Goal: Information Seeking & Learning: Learn about a topic

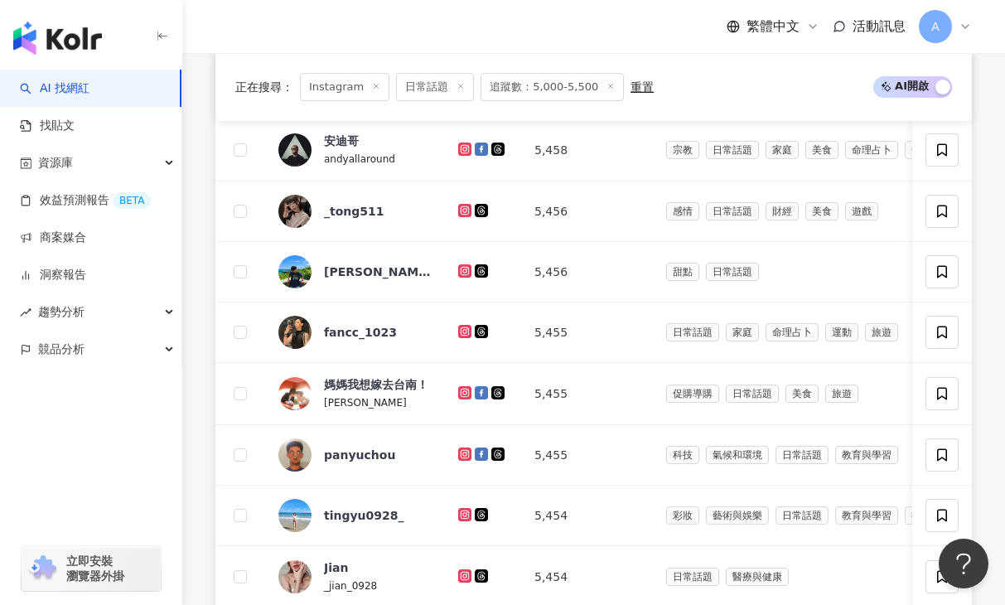
scroll to position [1174, 0]
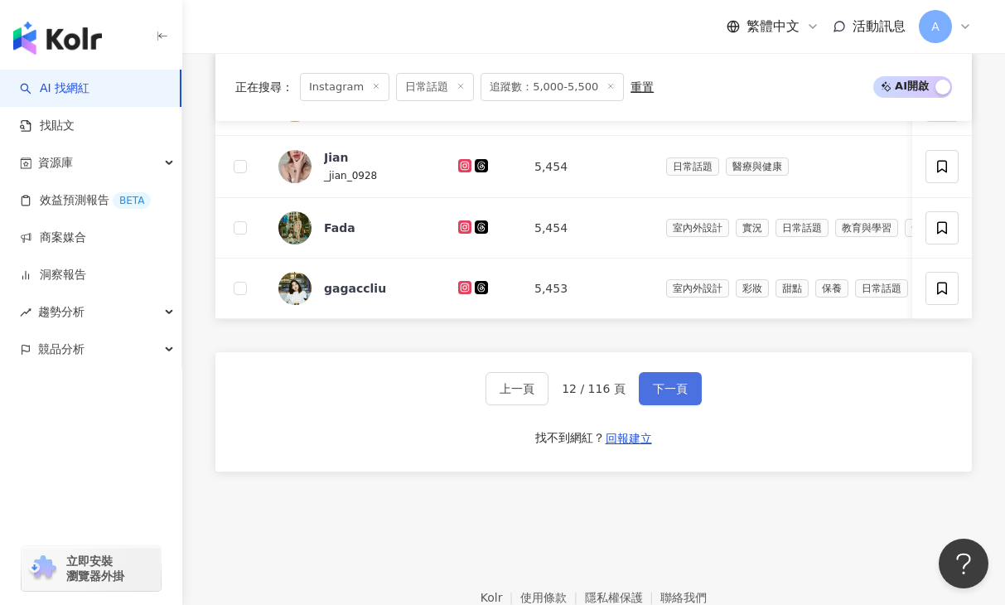
click at [672, 386] on span "下一頁" at bounding box center [670, 388] width 35 height 13
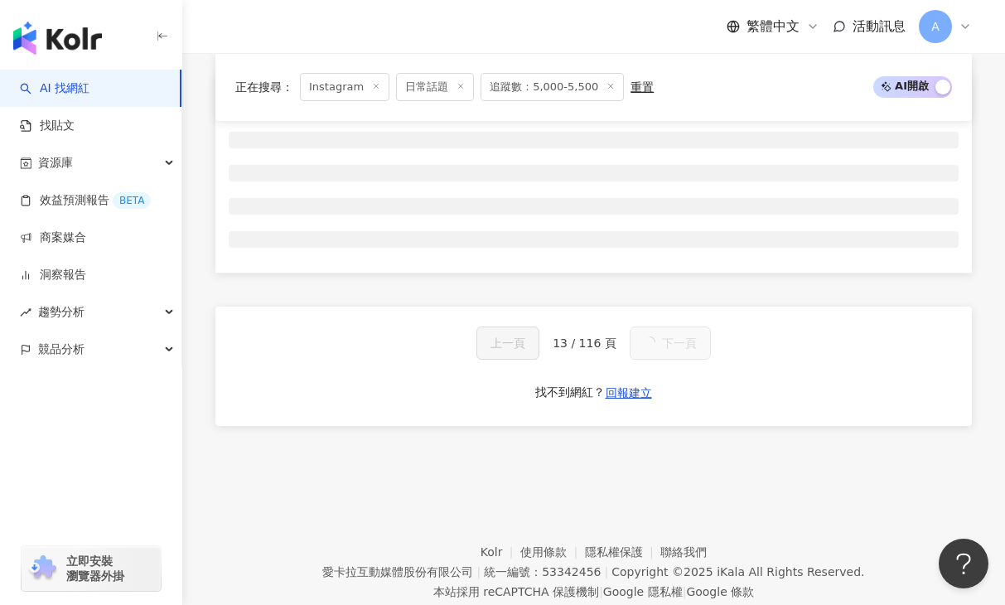
scroll to position [650, 0]
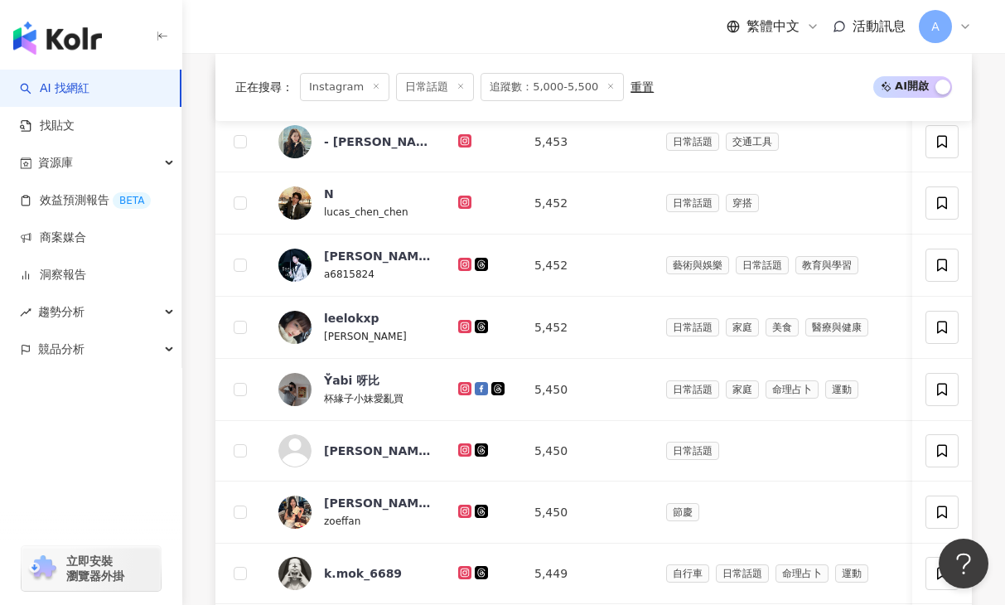
click at [701, 61] on div "正在搜尋 ： Instagram 日常話題 追蹤數：5,000-5,500 重置 AI 開啟 AI 關閉" at bounding box center [593, 87] width 757 height 68
click at [468, 199] on icon at bounding box center [465, 202] width 11 height 10
click at [465, 261] on icon at bounding box center [465, 263] width 7 height 7
click at [464, 322] on icon at bounding box center [465, 325] width 7 height 7
click at [462, 392] on icon at bounding box center [465, 389] width 11 height 10
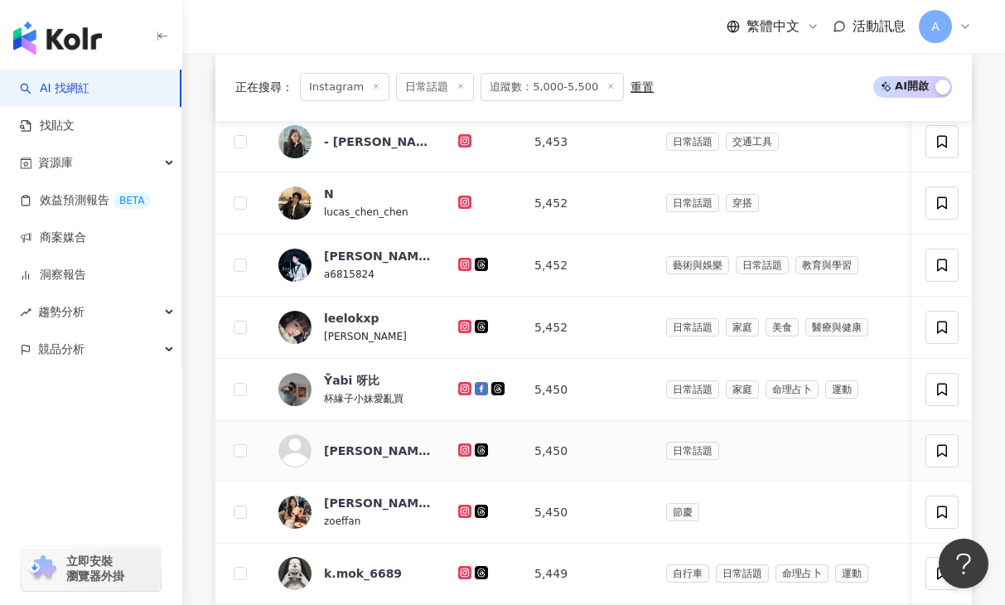
click at [464, 449] on icon at bounding box center [464, 449] width 2 height 2
click at [463, 513] on icon at bounding box center [465, 510] width 7 height 7
click at [462, 569] on g at bounding box center [464, 572] width 13 height 13
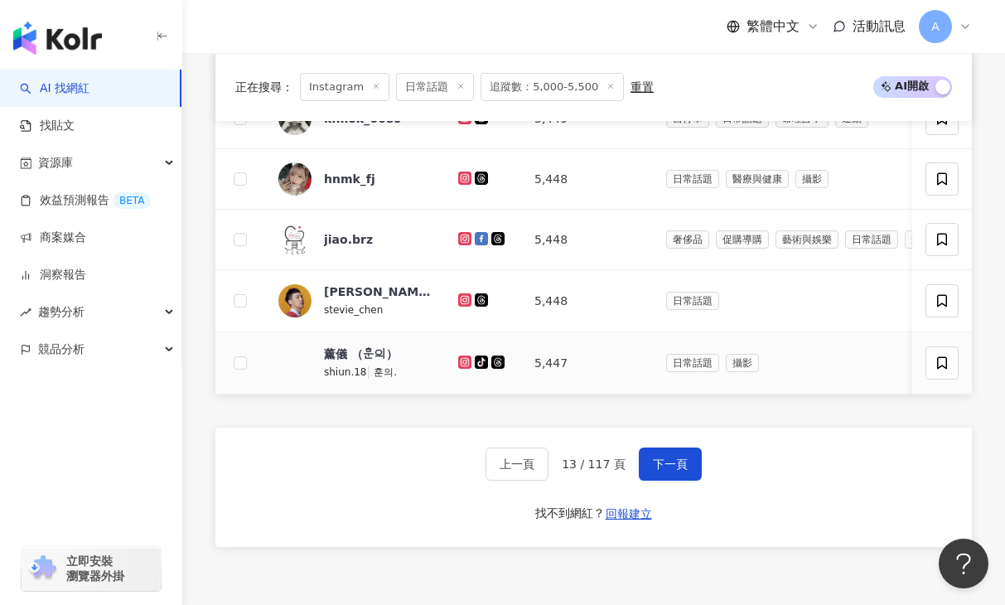
scroll to position [1107, 0]
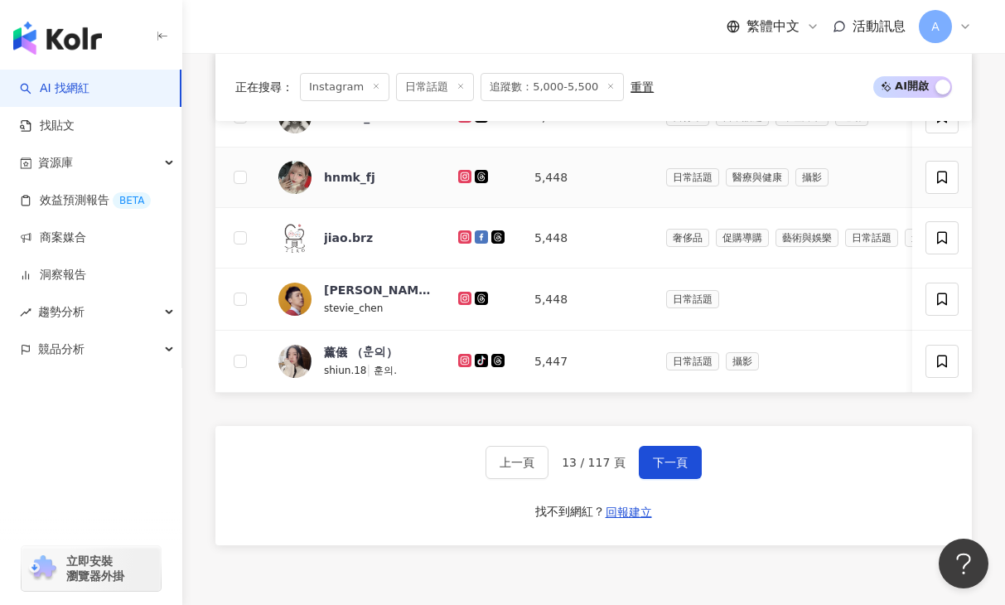
click at [465, 172] on icon at bounding box center [464, 176] width 13 height 13
click at [464, 239] on icon at bounding box center [465, 236] width 7 height 7
click at [464, 298] on icon at bounding box center [464, 298] width 2 height 2
click at [466, 361] on icon at bounding box center [465, 361] width 11 height 10
click at [655, 455] on button "下一頁" at bounding box center [670, 462] width 63 height 33
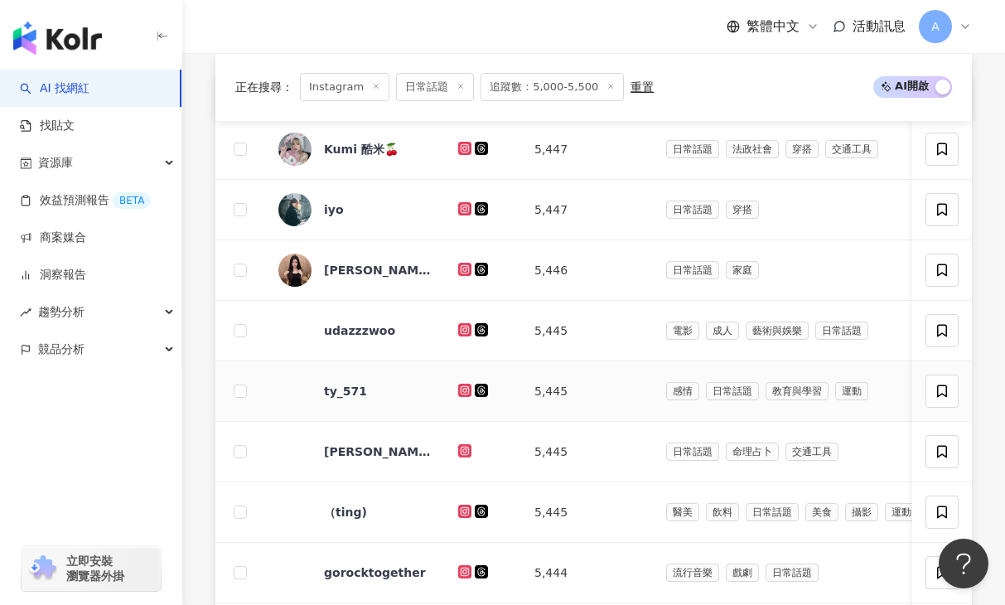
scroll to position [644, 0]
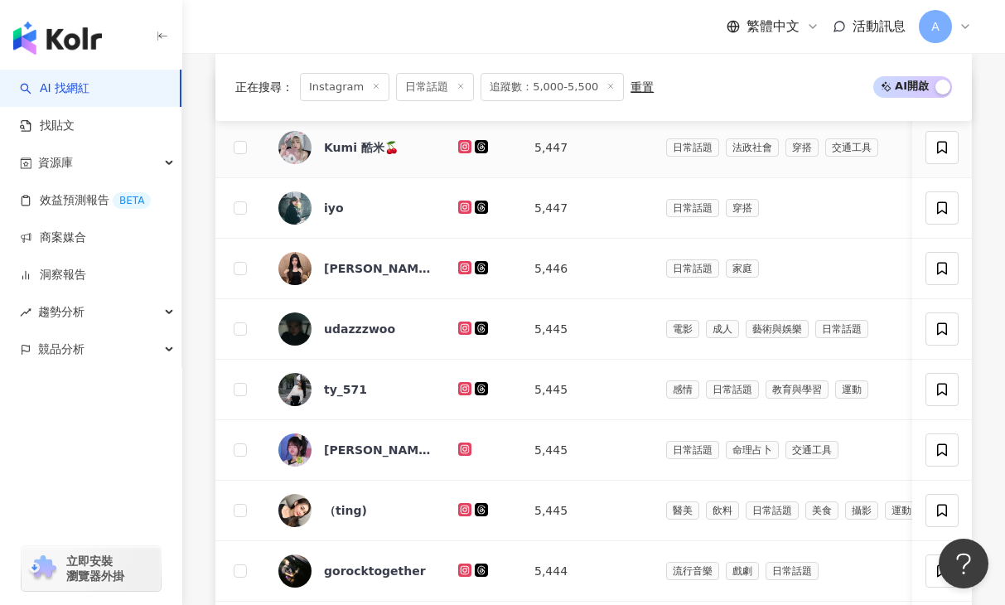
click at [461, 146] on icon at bounding box center [465, 147] width 11 height 10
click at [466, 206] on icon at bounding box center [464, 207] width 2 height 2
click at [467, 267] on icon at bounding box center [465, 268] width 11 height 10
click at [465, 329] on icon at bounding box center [465, 328] width 11 height 10
click at [464, 389] on icon at bounding box center [464, 388] width 2 height 2
